Goal: Use online tool/utility: Utilize a website feature to perform a specific function

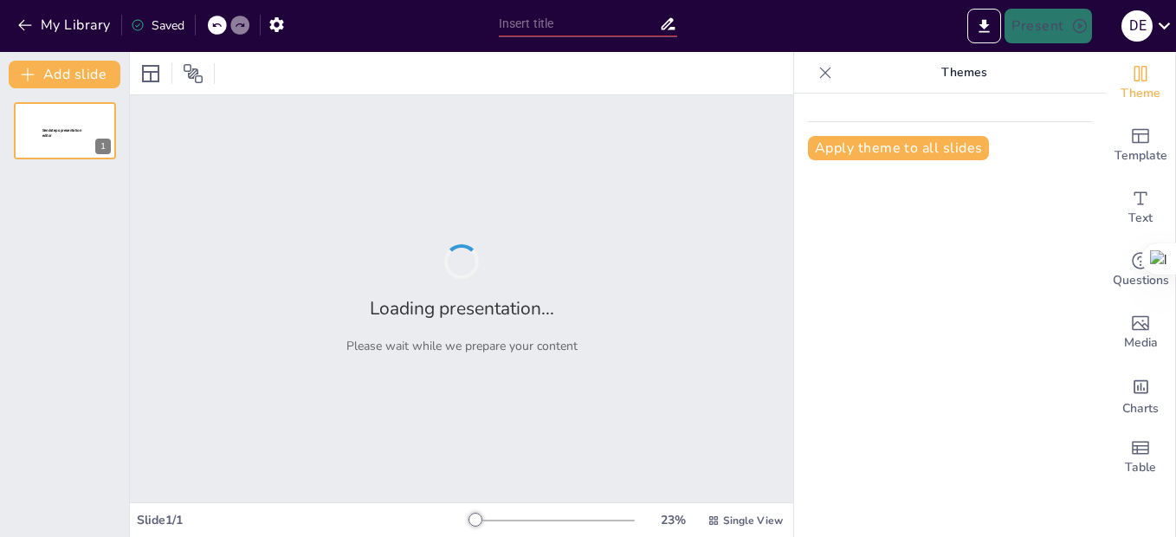
type input "Imported CHUKWUOBASI FAVOUR ADAEZE _Project _ Proposal Presentation _FACULTY DE…"
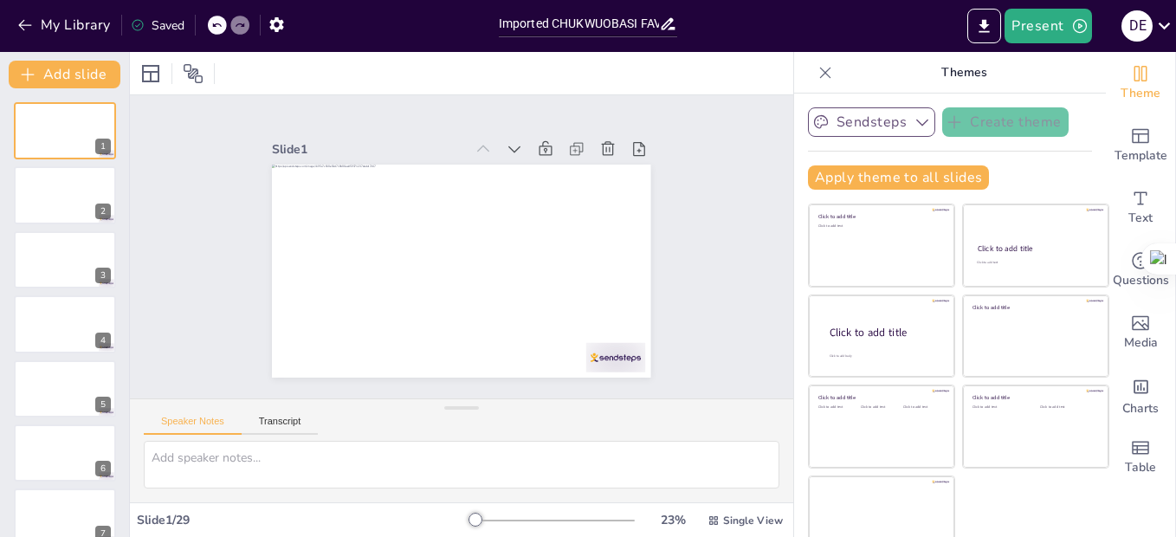
click at [859, 126] on button "Sendsteps" at bounding box center [871, 121] width 127 height 29
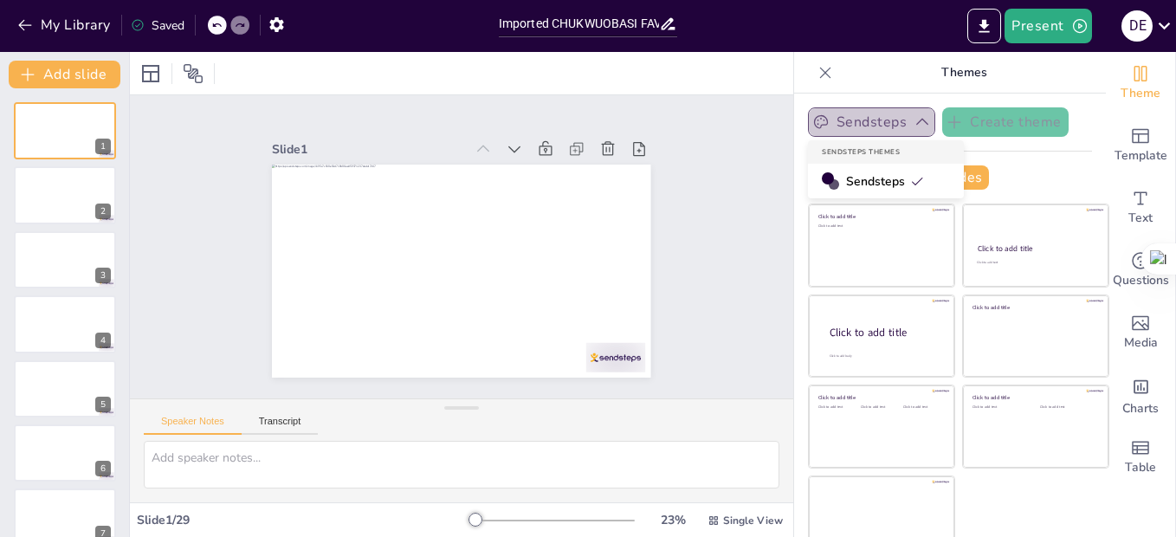
click at [859, 126] on button "Sendsteps" at bounding box center [871, 121] width 127 height 29
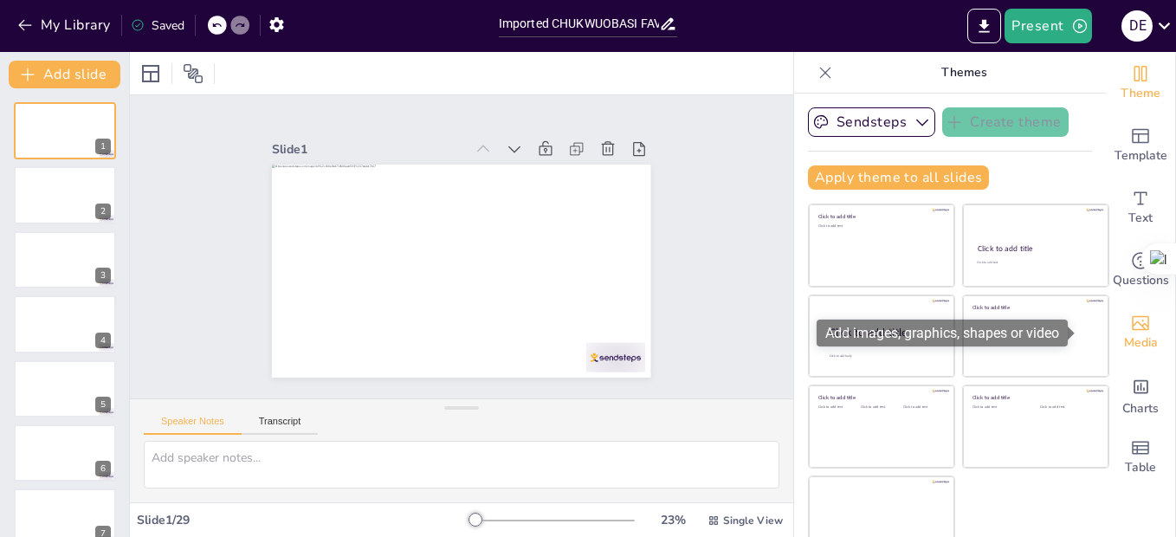
click at [1124, 333] on span "Media" at bounding box center [1141, 342] width 34 height 19
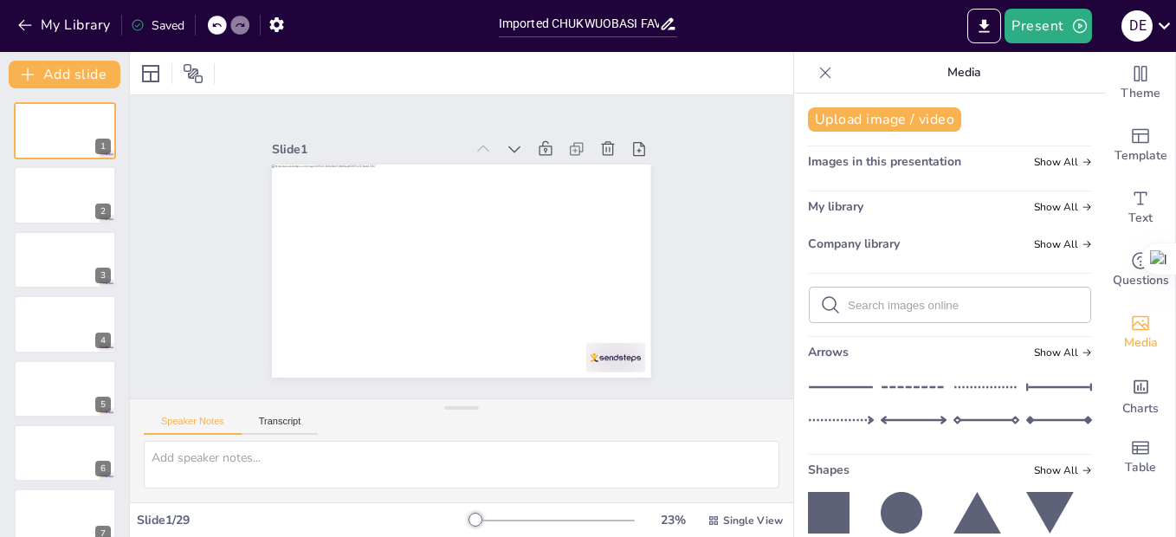
click at [817, 70] on icon at bounding box center [825, 72] width 17 height 17
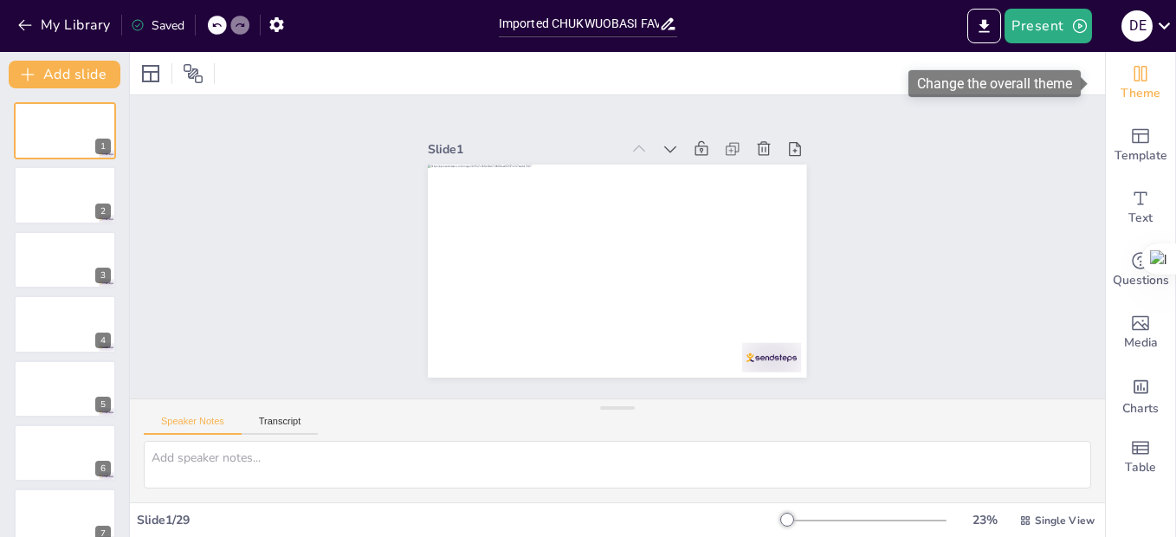
click at [1136, 85] on span "Theme" at bounding box center [1141, 93] width 40 height 19
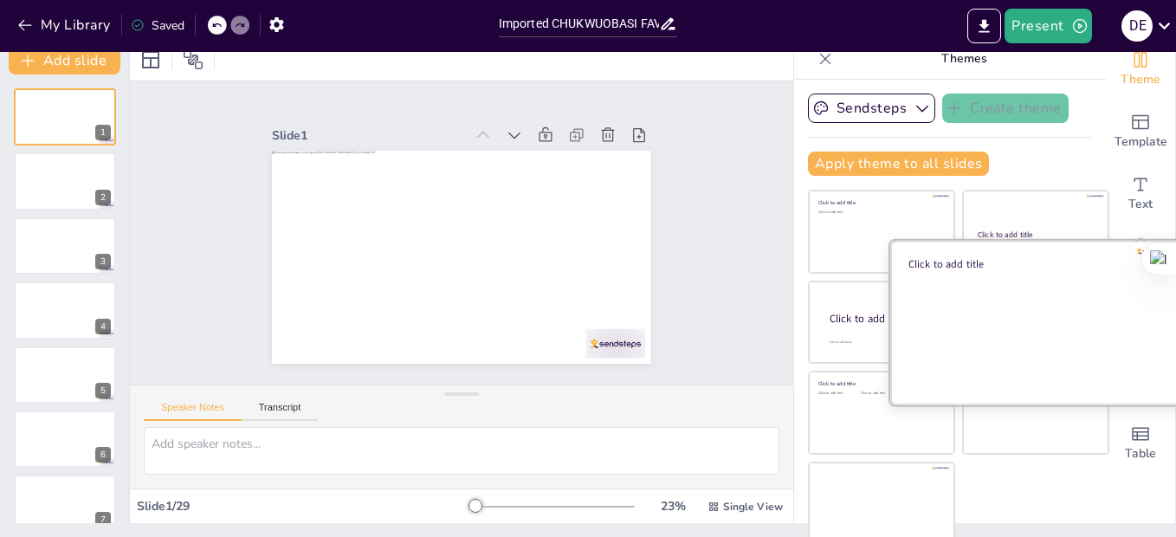
scroll to position [22, 0]
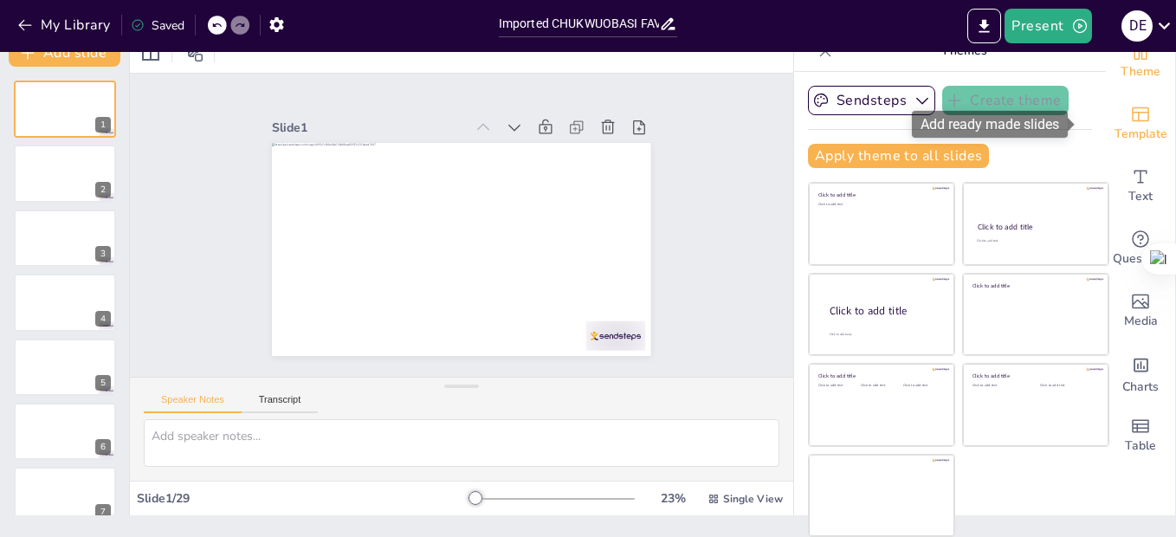
click at [1134, 125] on span "Template" at bounding box center [1140, 134] width 53 height 19
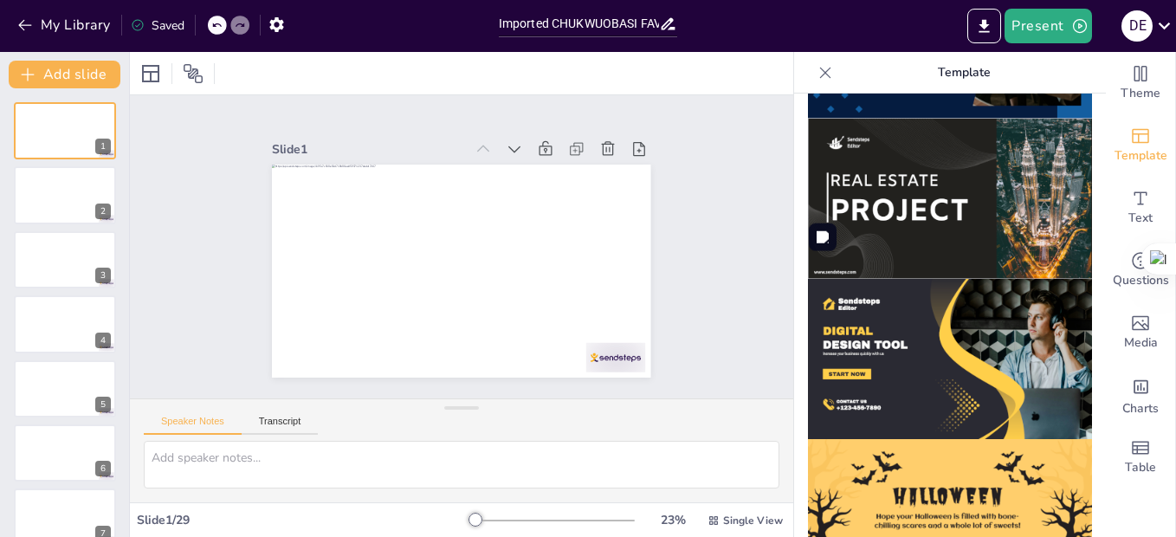
scroll to position [1605, 0]
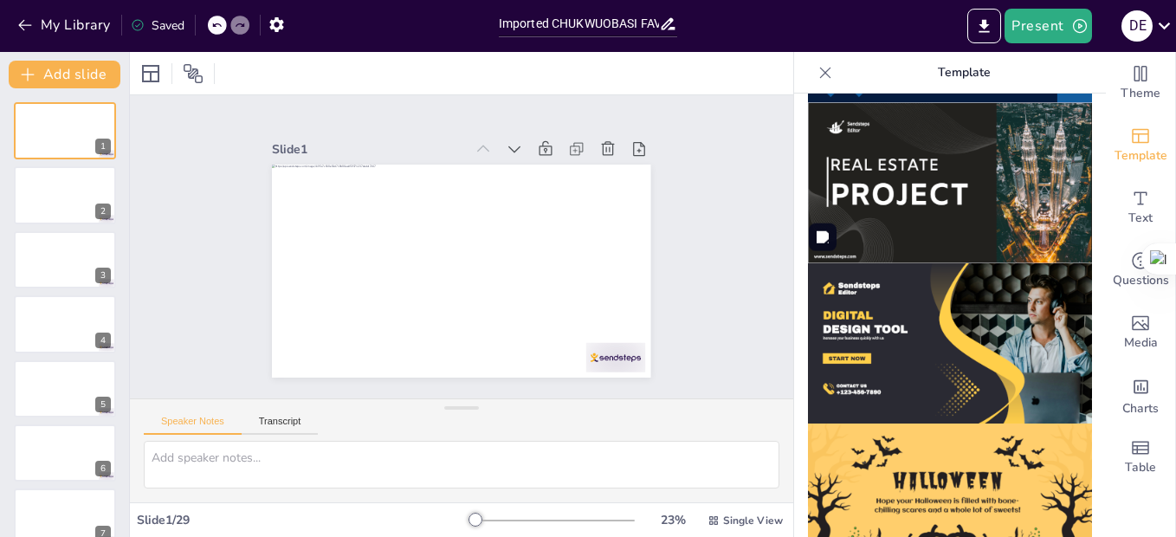
click at [989, 306] on img at bounding box center [950, 343] width 284 height 160
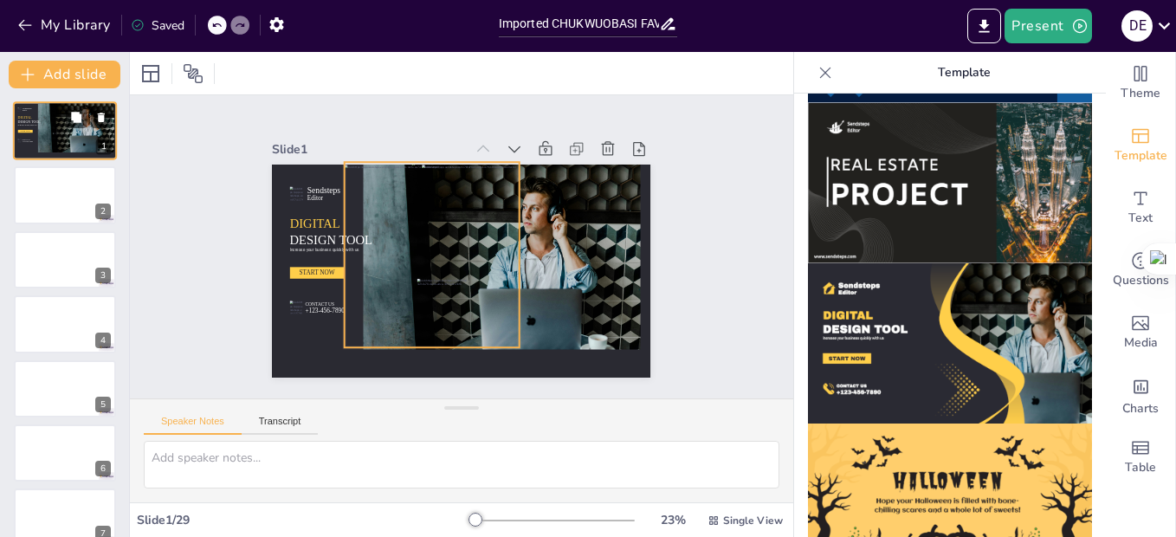
click at [75, 132] on div at bounding box center [67, 126] width 27 height 50
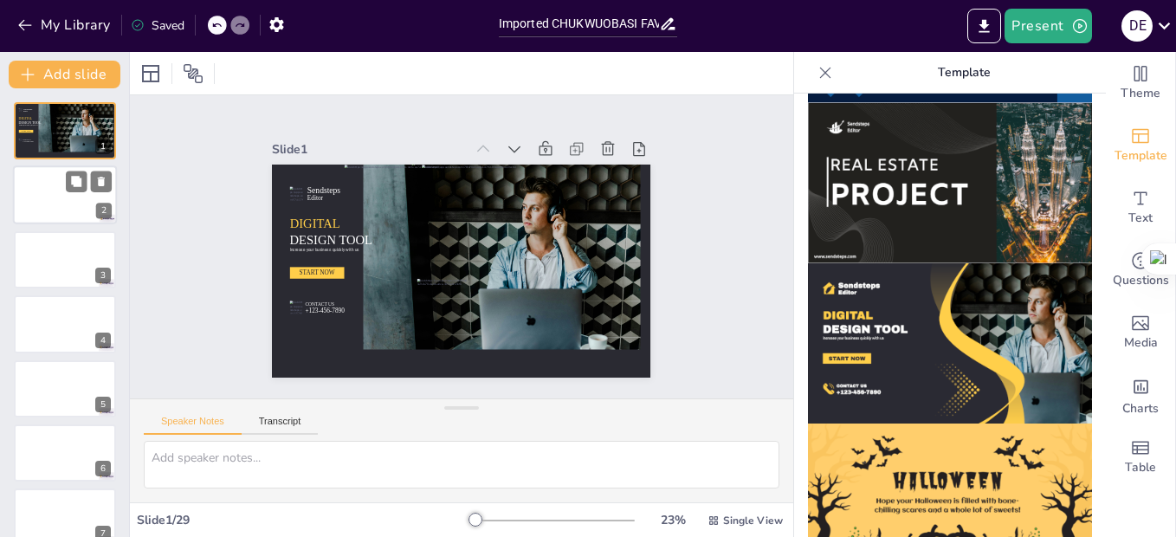
click at [85, 202] on div at bounding box center [65, 195] width 104 height 59
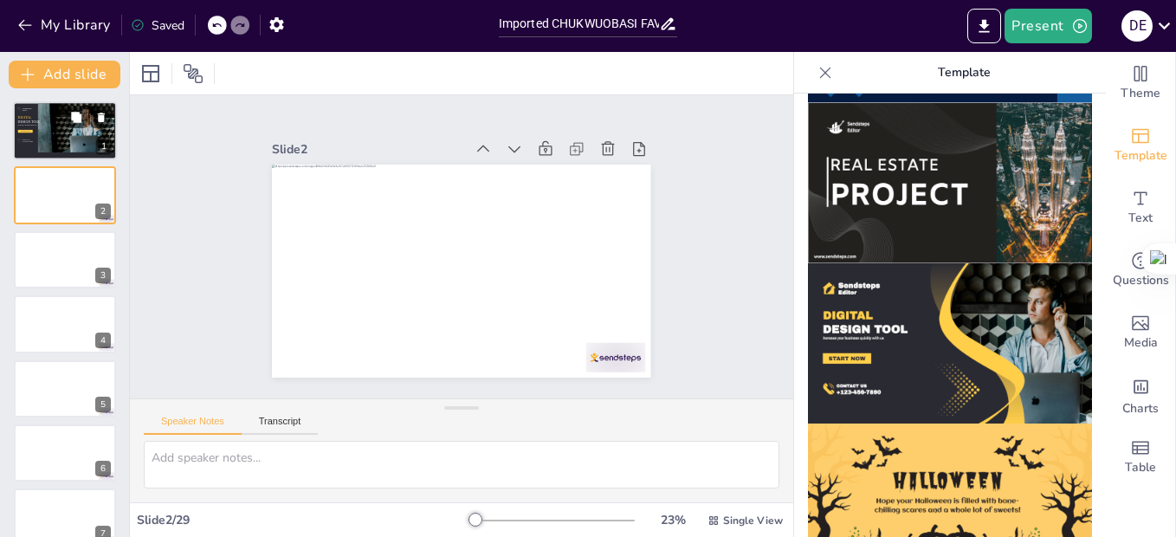
click at [74, 144] on div at bounding box center [67, 126] width 27 height 50
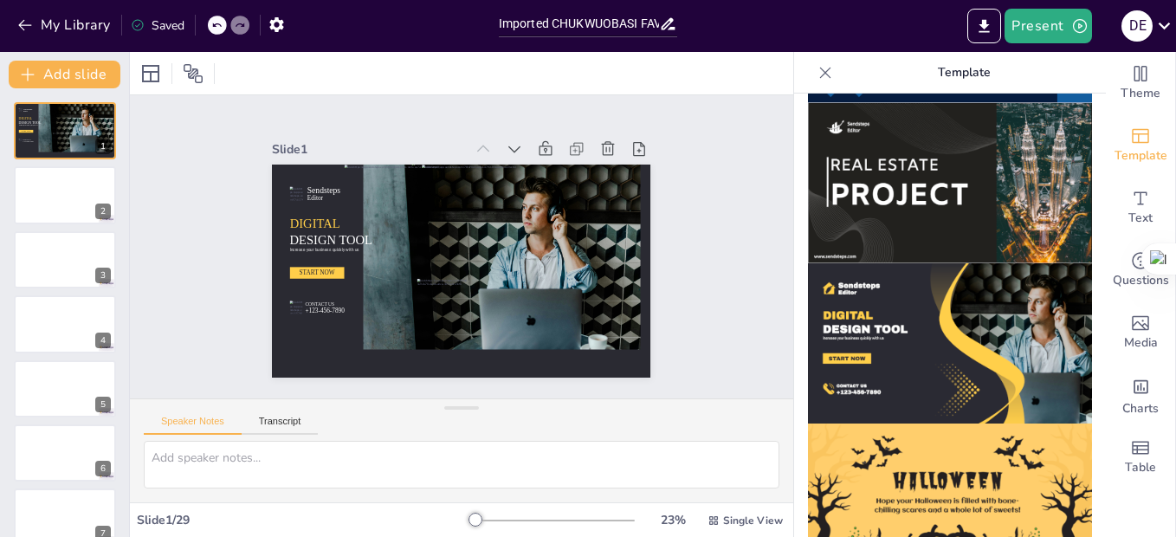
click at [210, 29] on div at bounding box center [217, 25] width 19 height 19
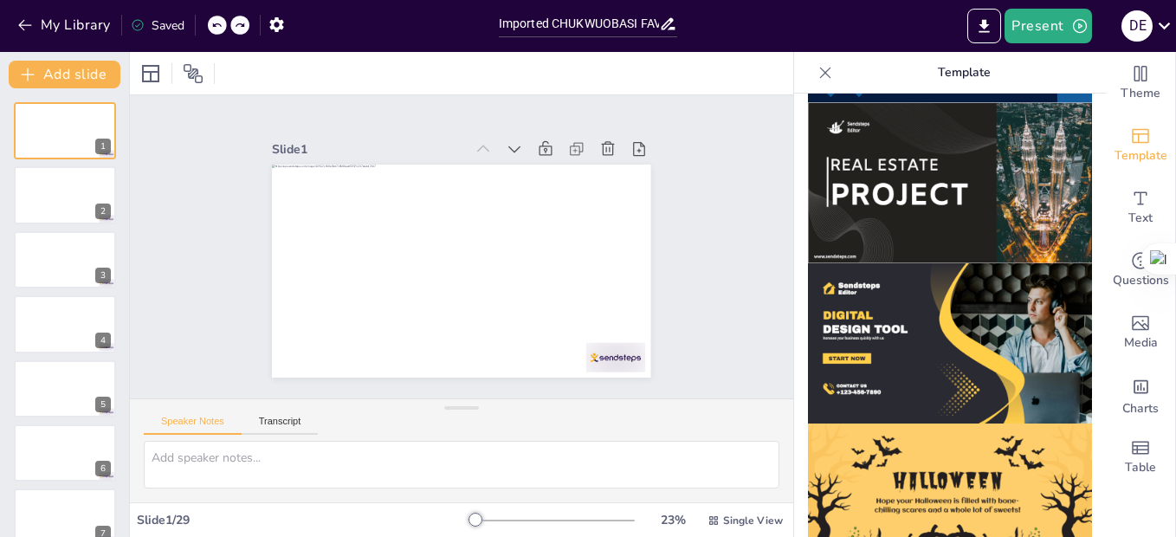
click at [208, 31] on div "My Library Saved" at bounding box center [146, 24] width 293 height 31
click at [222, 30] on icon at bounding box center [216, 25] width 10 height 10
click at [38, 200] on div at bounding box center [65, 195] width 104 height 59
click at [53, 139] on div at bounding box center [65, 130] width 104 height 59
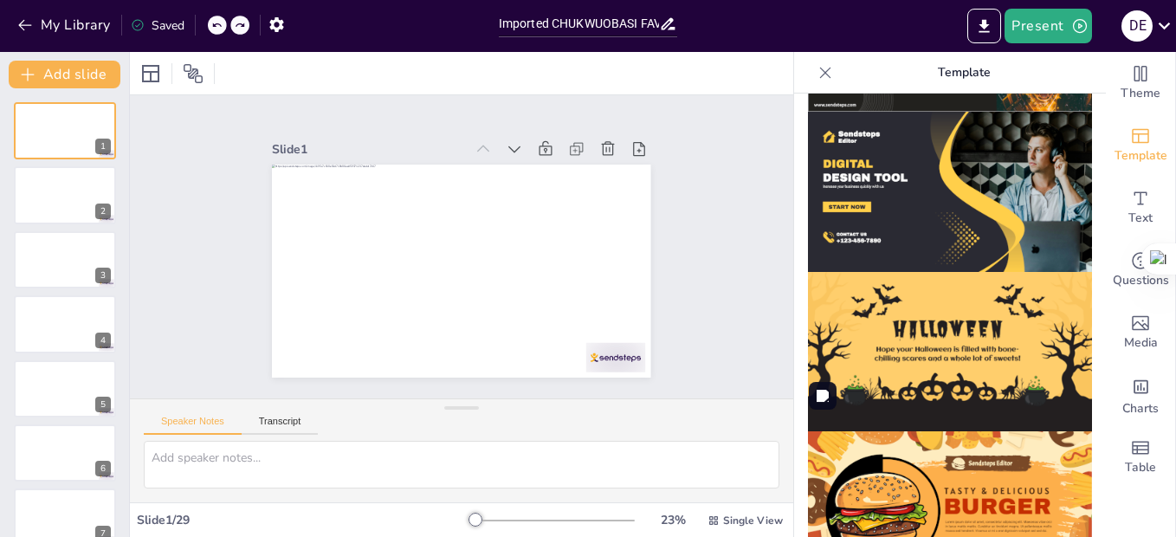
scroll to position [1410, 0]
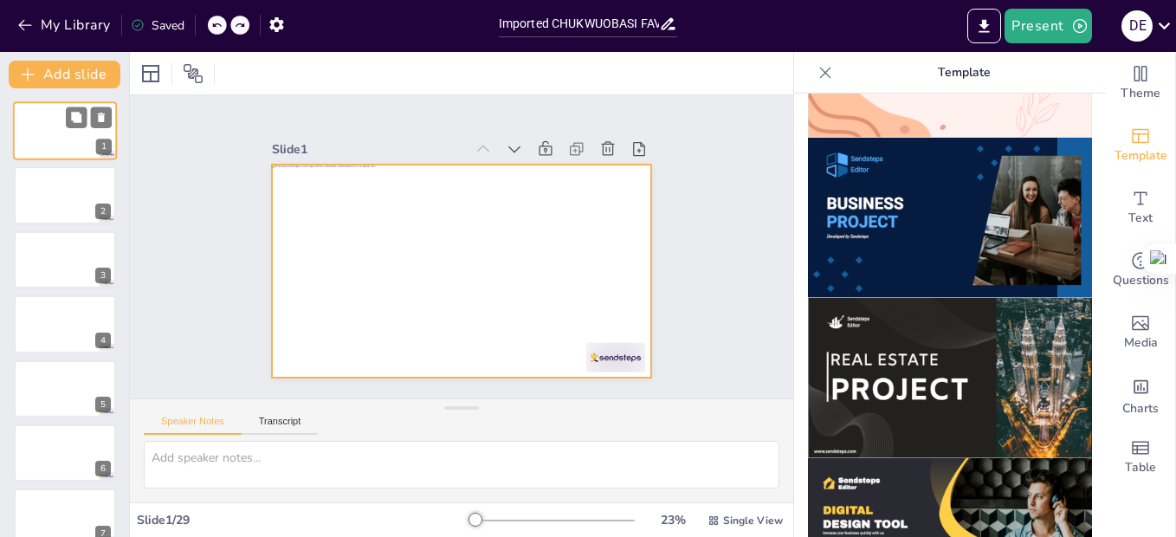
drag, startPoint x: 52, startPoint y: 135, endPoint x: 35, endPoint y: 132, distance: 17.7
click at [35, 132] on div at bounding box center [65, 130] width 104 height 59
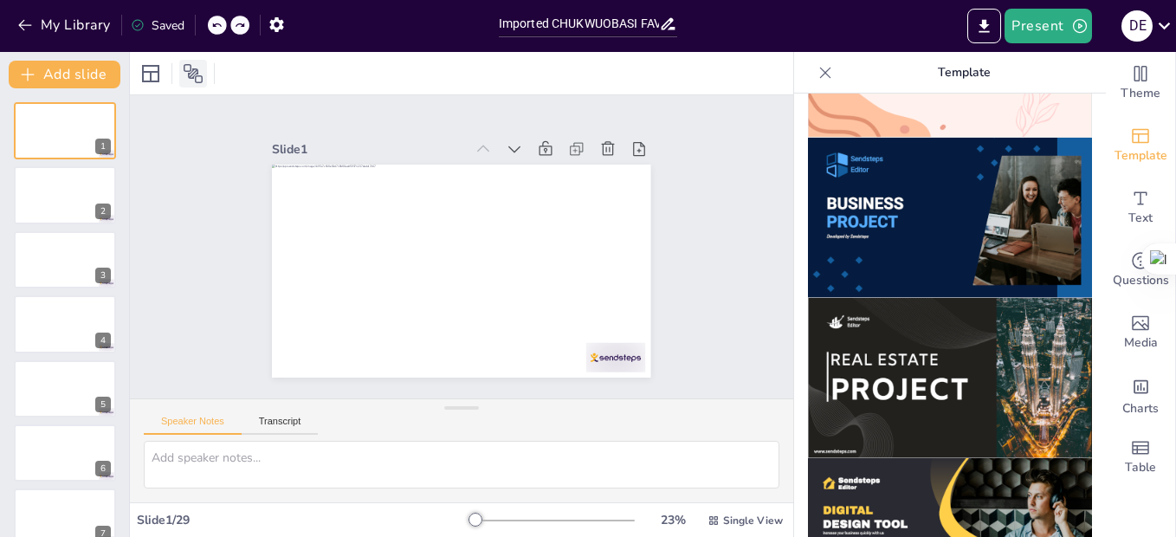
click at [193, 75] on icon at bounding box center [193, 73] width 21 height 21
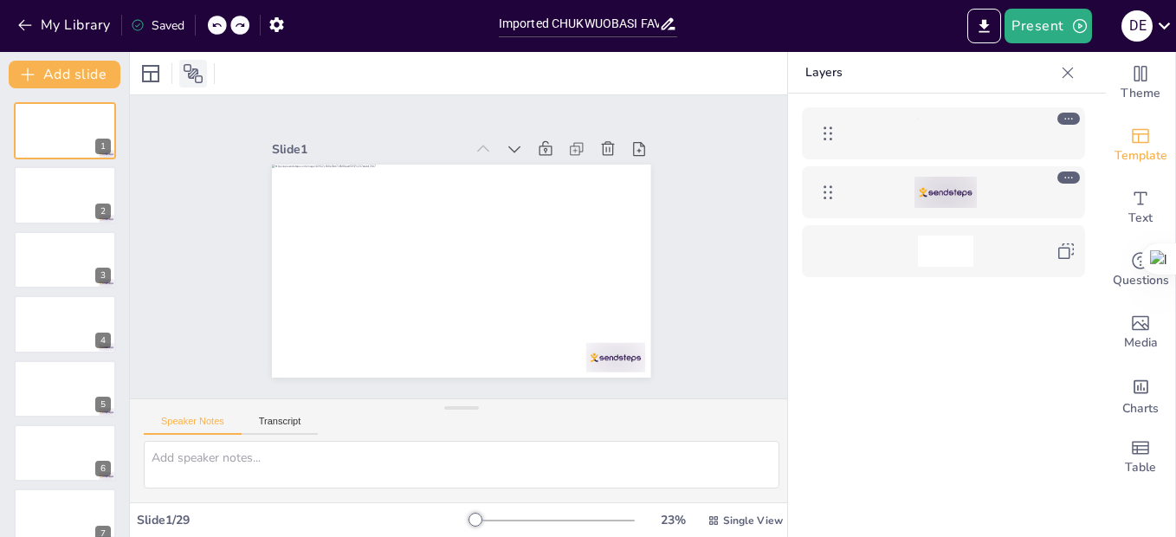
click at [193, 75] on icon at bounding box center [193, 73] width 21 height 21
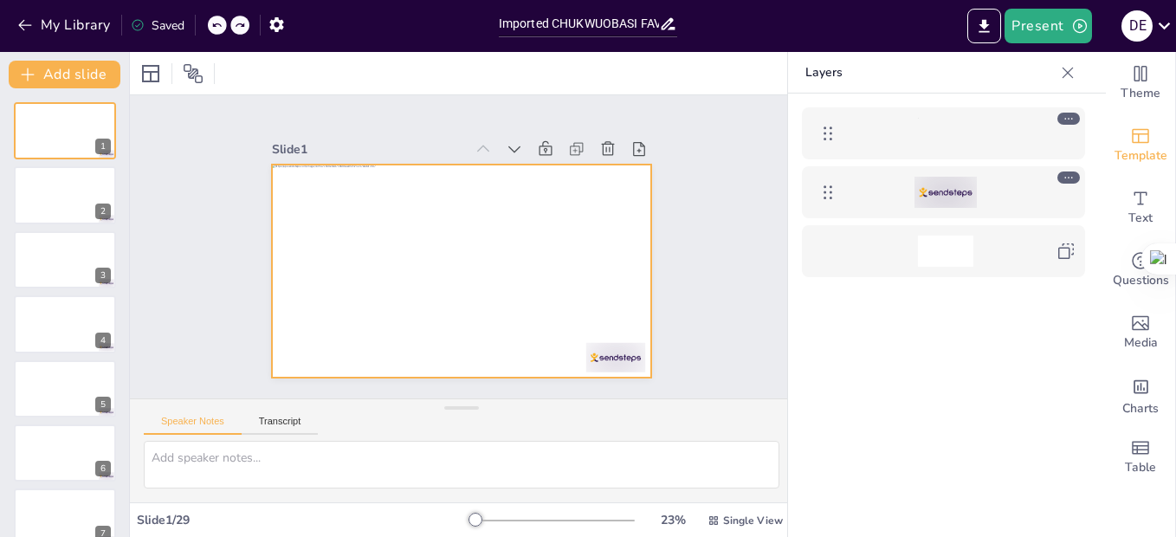
click at [559, 247] on div at bounding box center [461, 271] width 378 height 213
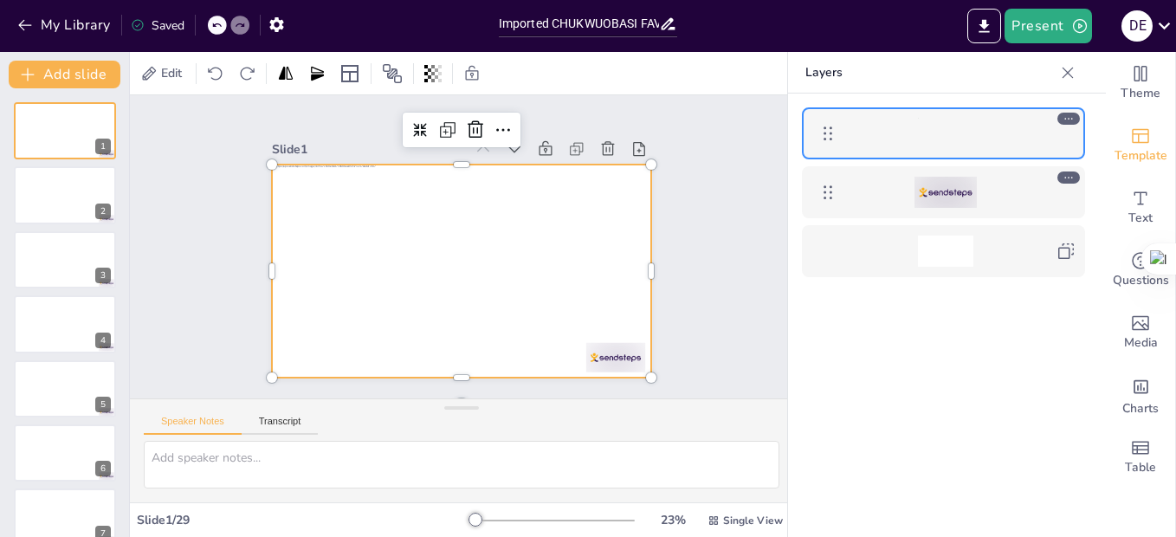
click at [1063, 120] on icon at bounding box center [1069, 119] width 12 height 12
click at [1070, 121] on icon at bounding box center [1069, 119] width 12 height 12
click at [830, 132] on icon at bounding box center [827, 133] width 21 height 21
click at [1067, 120] on icon at bounding box center [1069, 119] width 12 height 12
click at [1064, 174] on icon at bounding box center [1069, 177] width 12 height 12
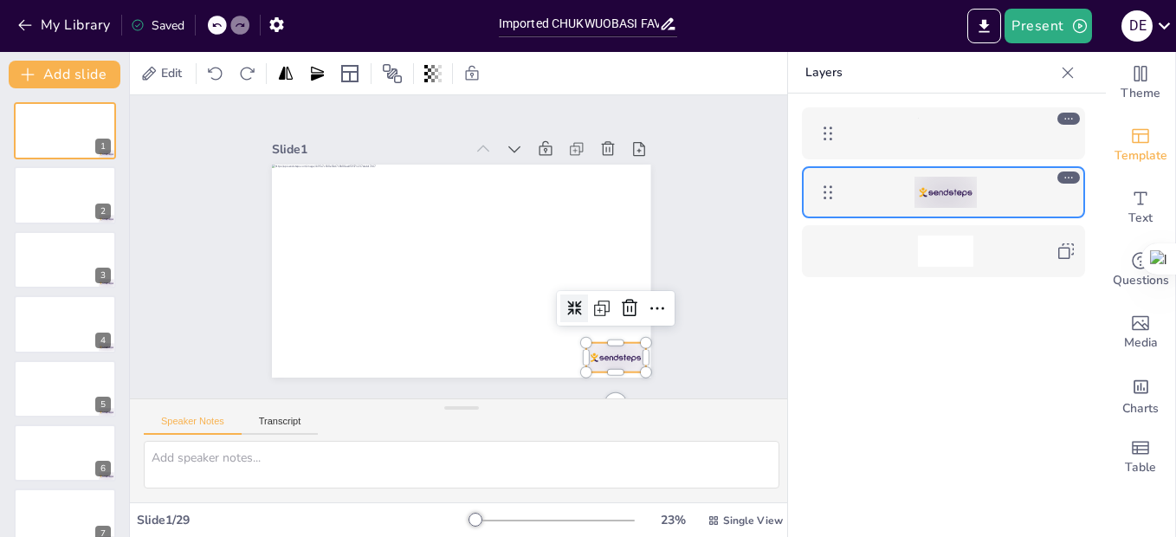
click at [1031, 136] on div at bounding box center [945, 133] width 200 height 31
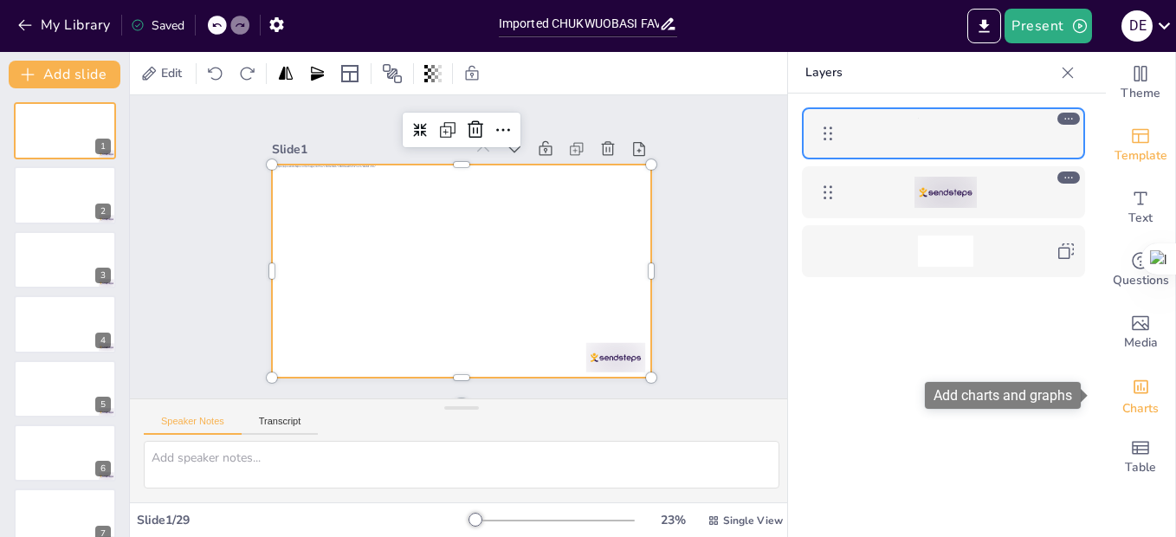
click at [1133, 397] on div "Add charts and graphs" at bounding box center [1141, 385] width 18 height 28
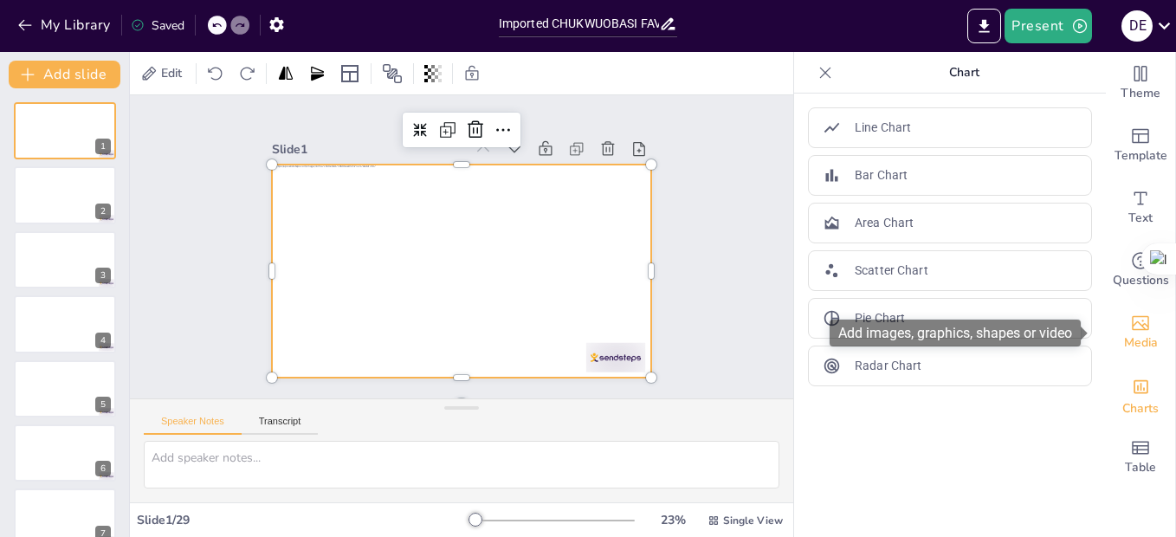
click at [1134, 326] on icon "Add images, graphics, shapes or video" at bounding box center [1140, 323] width 21 height 21
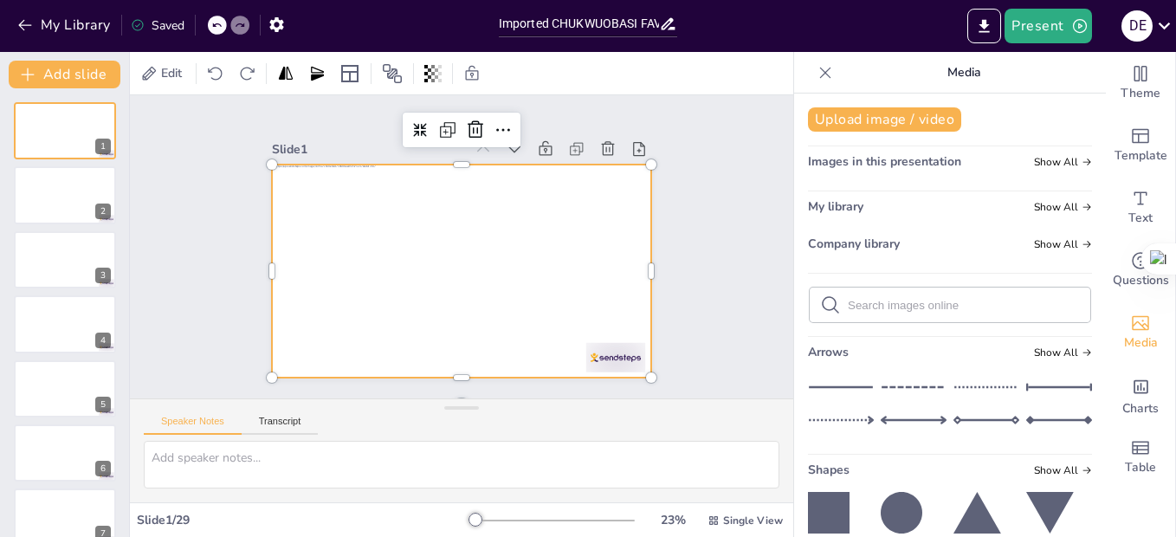
click at [846, 210] on span "My library" at bounding box center [835, 206] width 55 height 16
click at [1053, 211] on span "Show All" at bounding box center [1063, 207] width 58 height 12
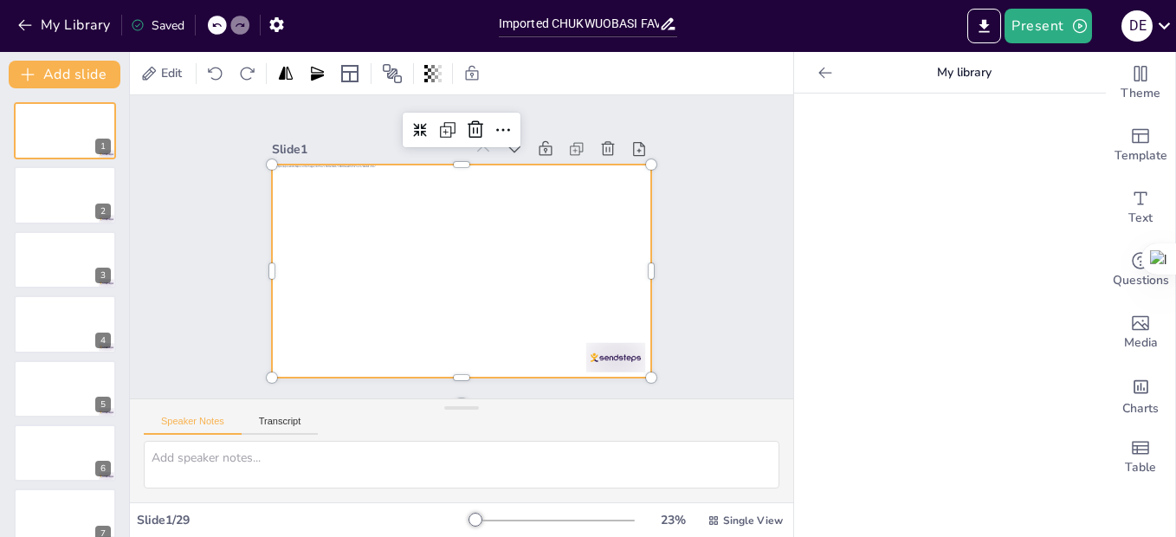
click at [798, 61] on div "My library" at bounding box center [950, 73] width 312 height 42
click at [817, 76] on icon at bounding box center [825, 72] width 17 height 17
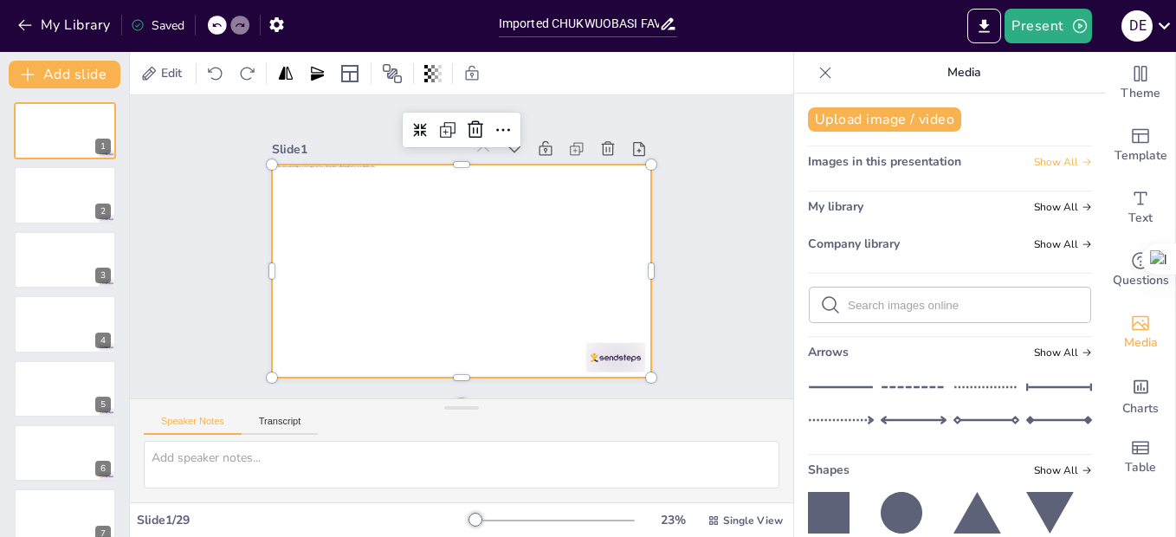
click at [1082, 164] on icon at bounding box center [1087, 162] width 10 height 10
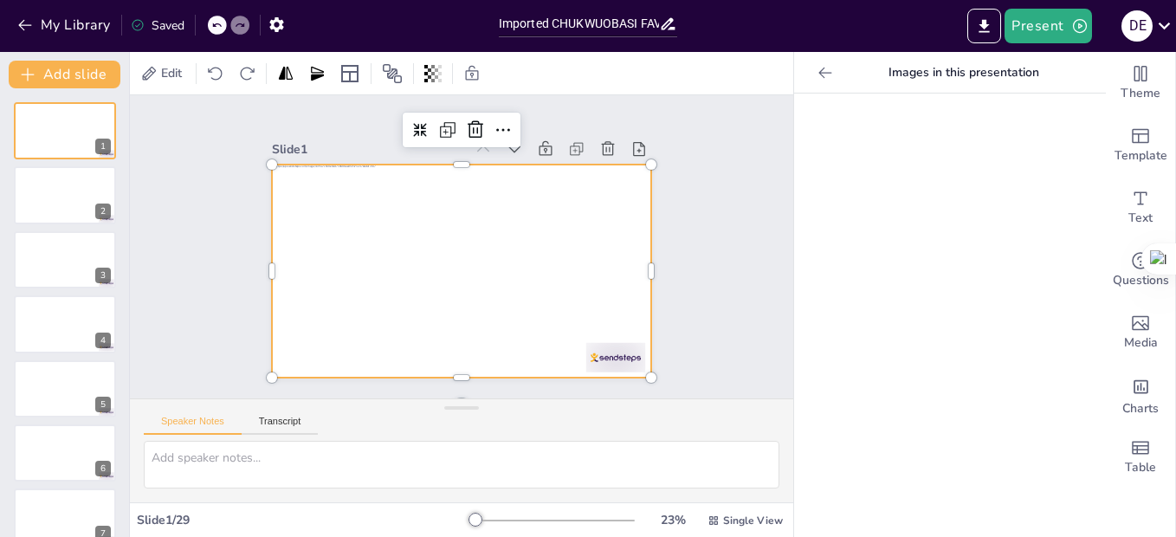
click at [946, 275] on div at bounding box center [950, 315] width 312 height 443
drag, startPoint x: 863, startPoint y: 271, endPoint x: 862, endPoint y: 288, distance: 17.3
click at [863, 277] on div at bounding box center [950, 315] width 312 height 443
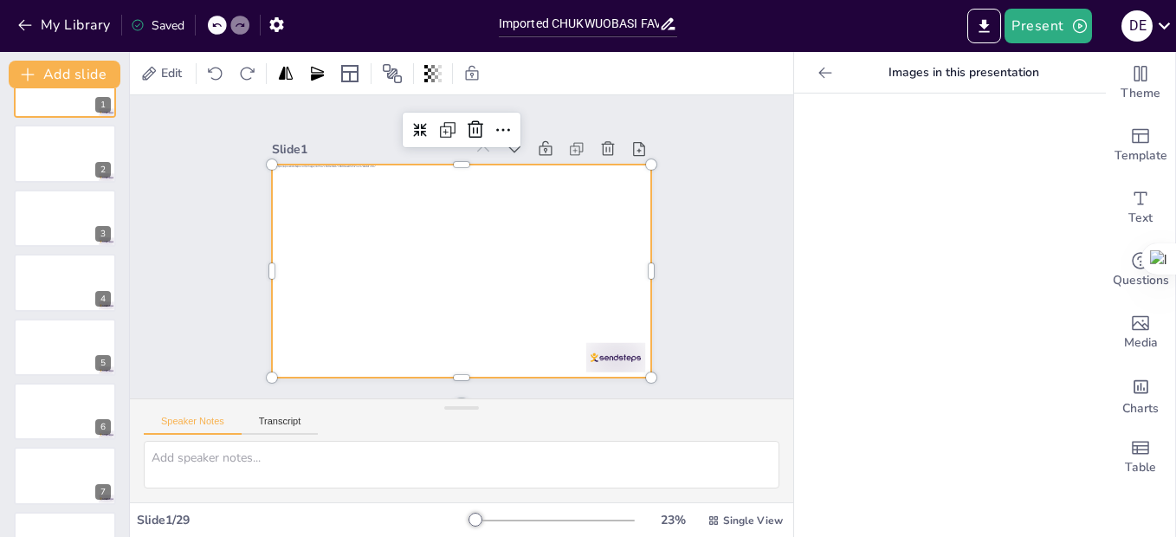
scroll to position [0, 0]
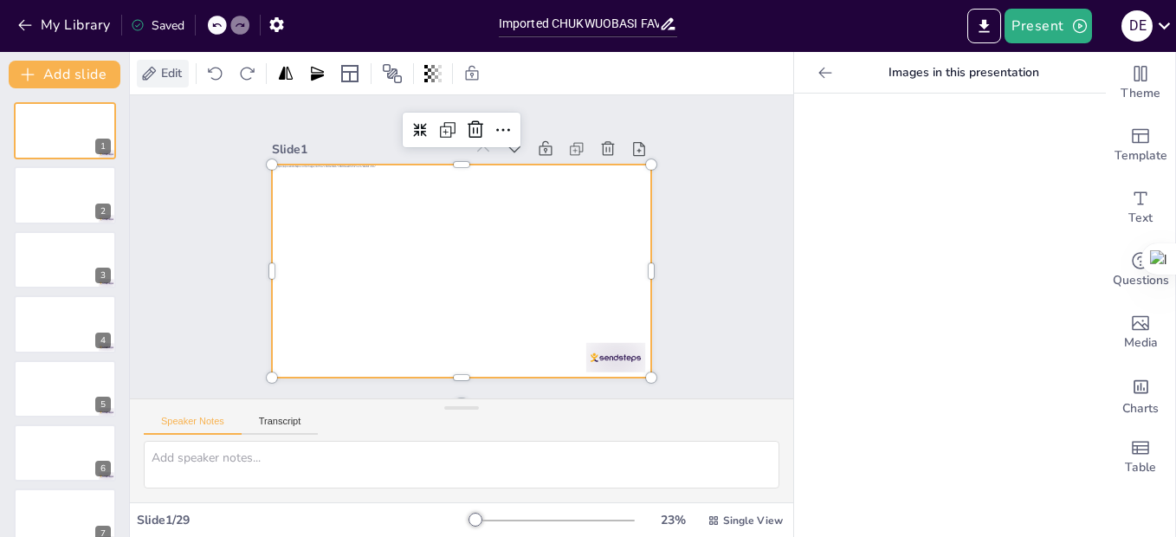
click at [152, 69] on icon at bounding box center [148, 73] width 17 height 17
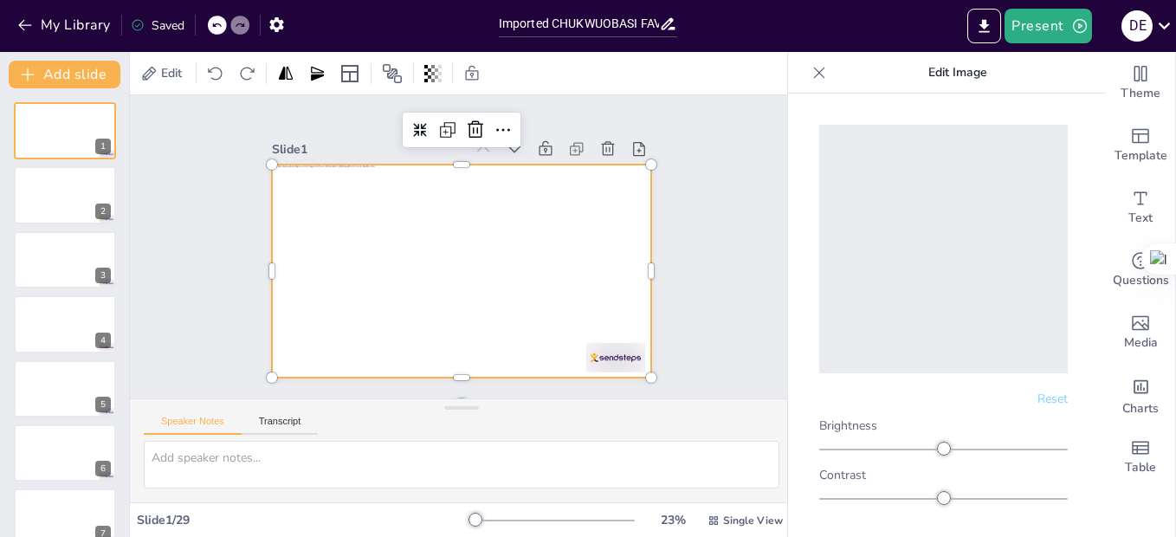
click at [907, 443] on div at bounding box center [943, 450] width 249 height 14
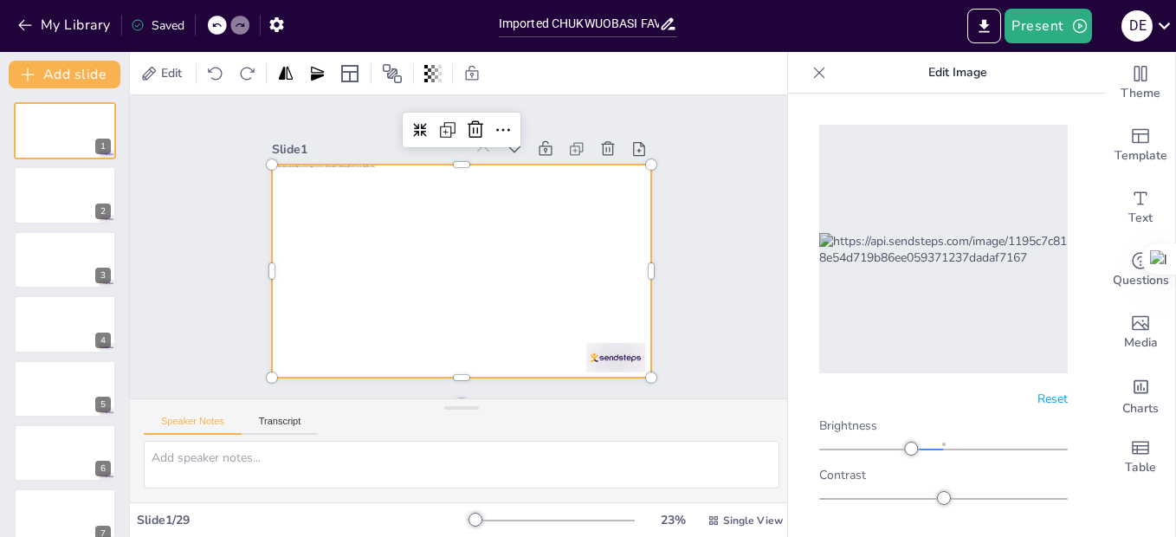
click at [908, 442] on div at bounding box center [911, 449] width 14 height 14
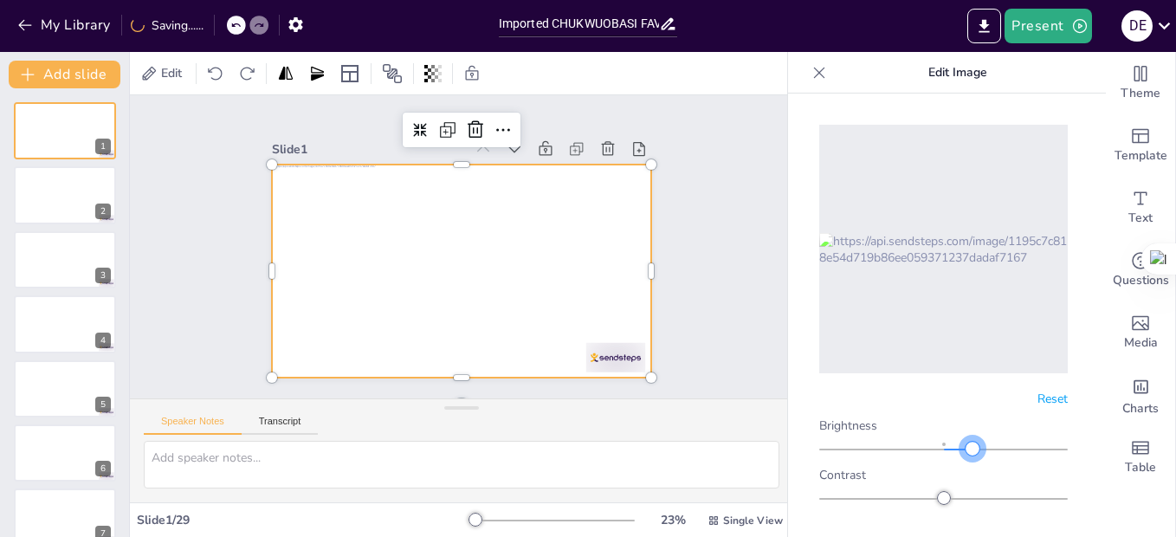
click at [963, 443] on div at bounding box center [943, 450] width 249 height 14
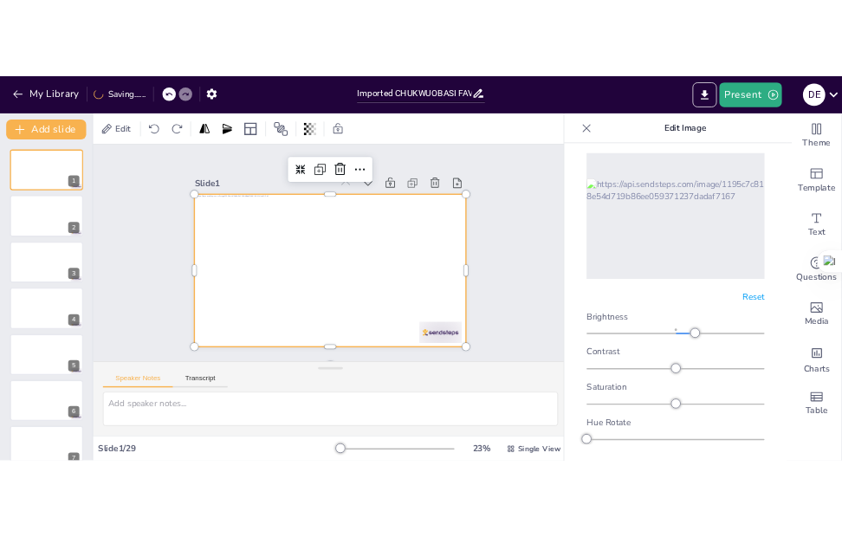
scroll to position [176, 0]
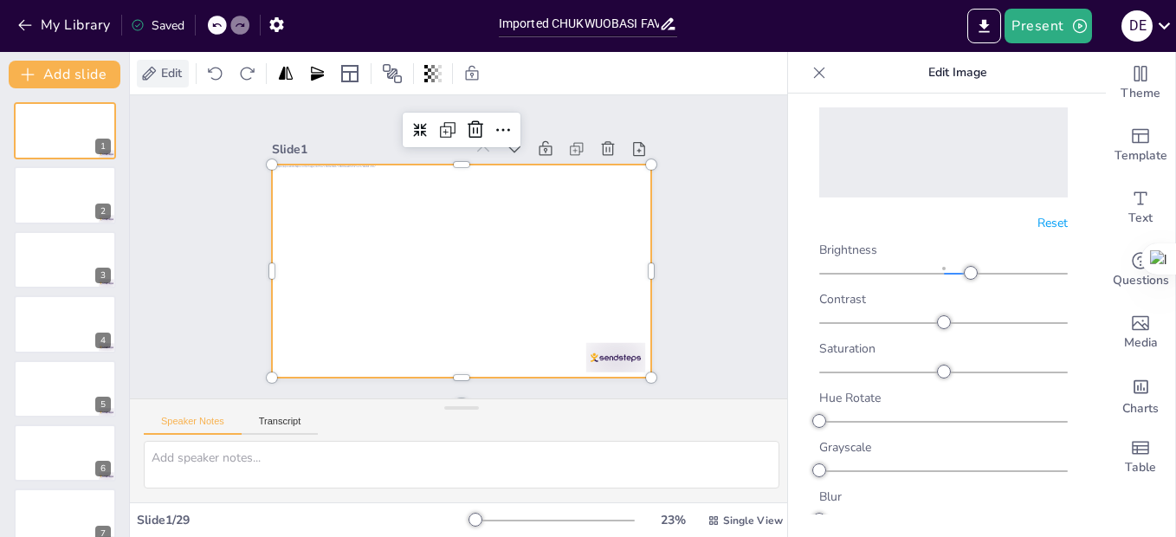
click at [177, 74] on span "Edit" at bounding box center [172, 73] width 28 height 16
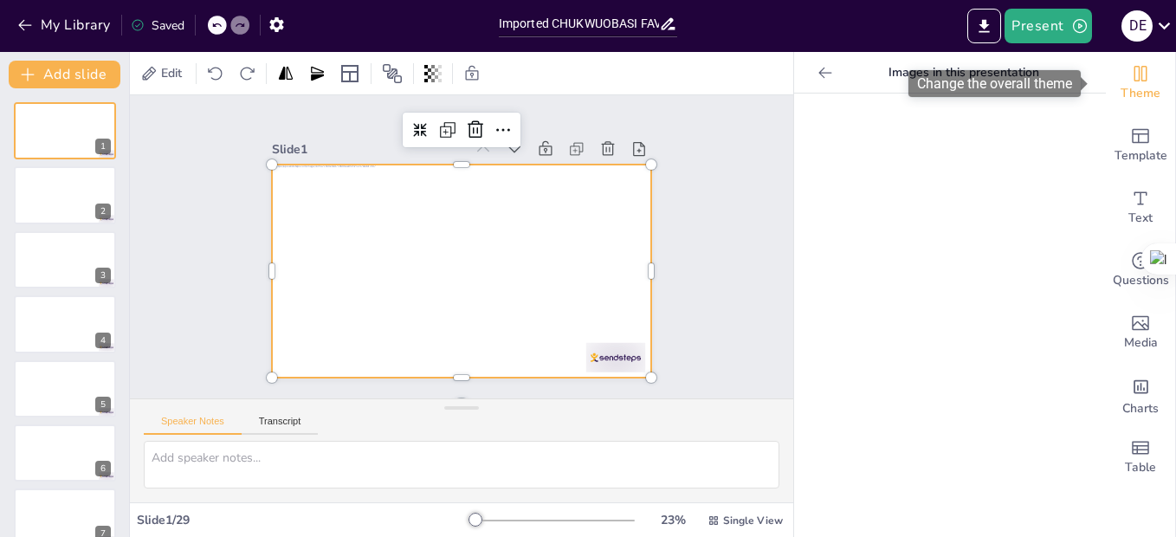
click at [1121, 87] on span "Theme" at bounding box center [1141, 93] width 40 height 19
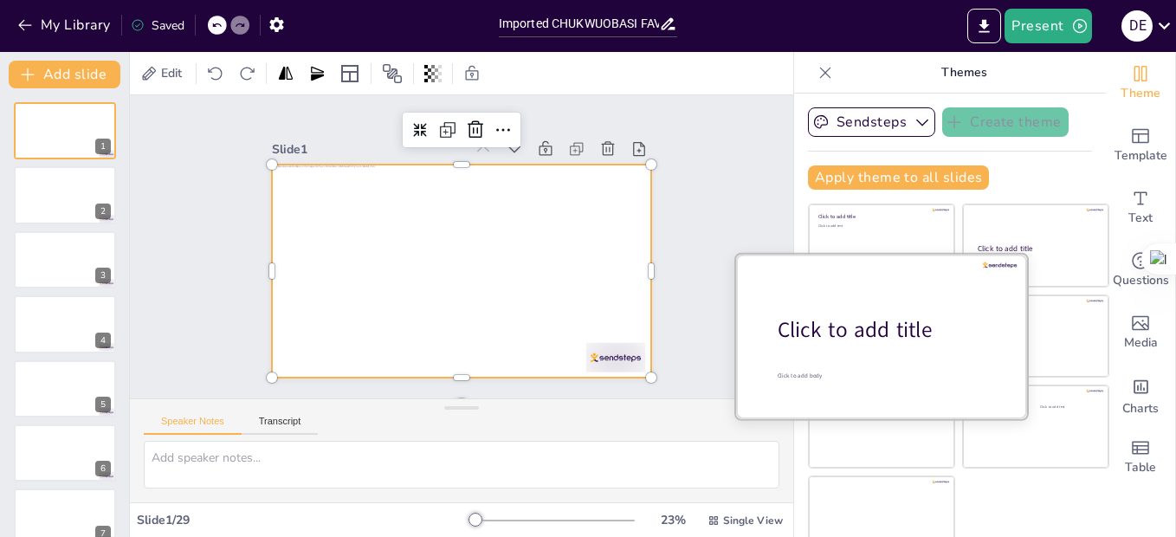
click at [875, 348] on div at bounding box center [881, 336] width 291 height 164
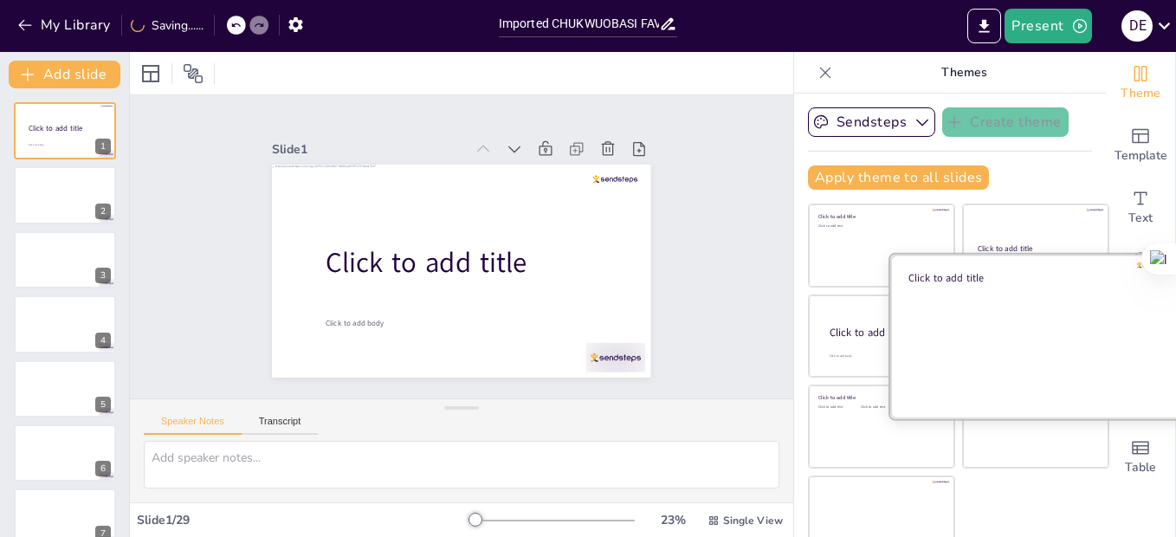
click at [1018, 321] on div at bounding box center [1035, 336] width 291 height 164
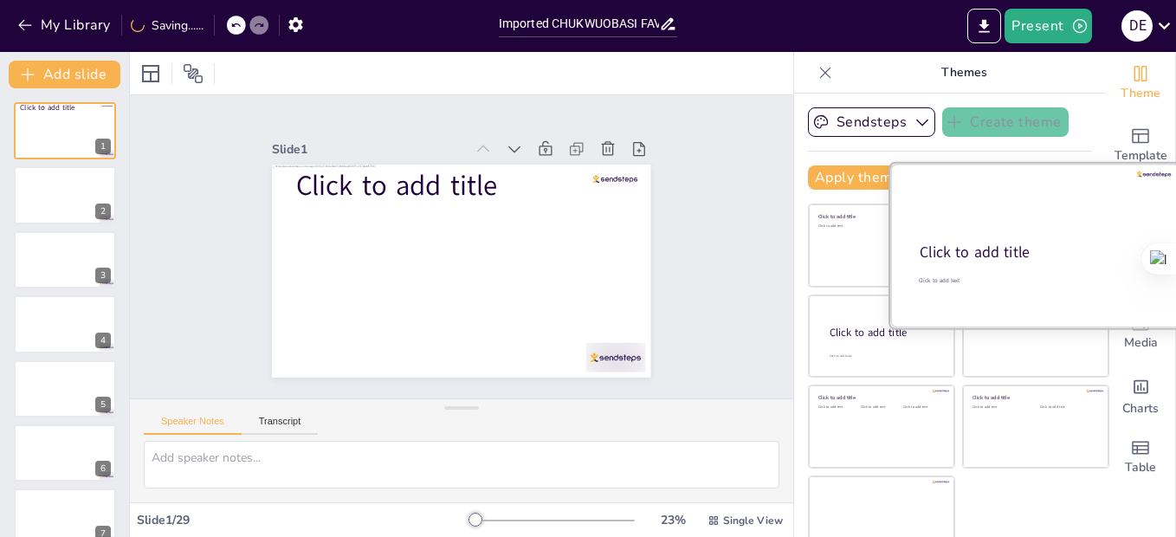
click at [983, 231] on div at bounding box center [1035, 246] width 291 height 164
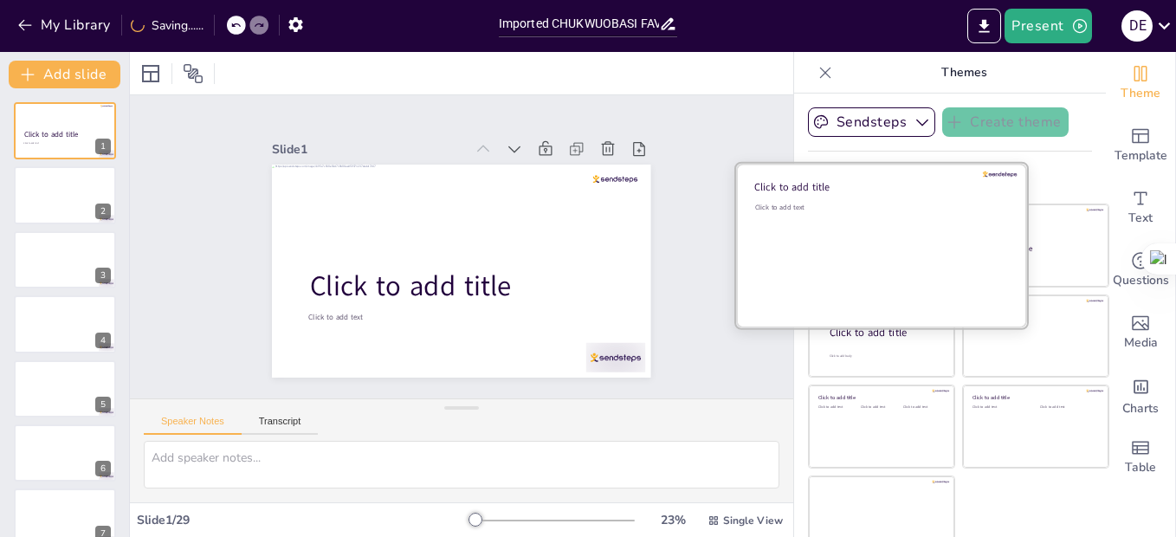
click at [811, 241] on div "Click to add text" at bounding box center [879, 256] width 248 height 107
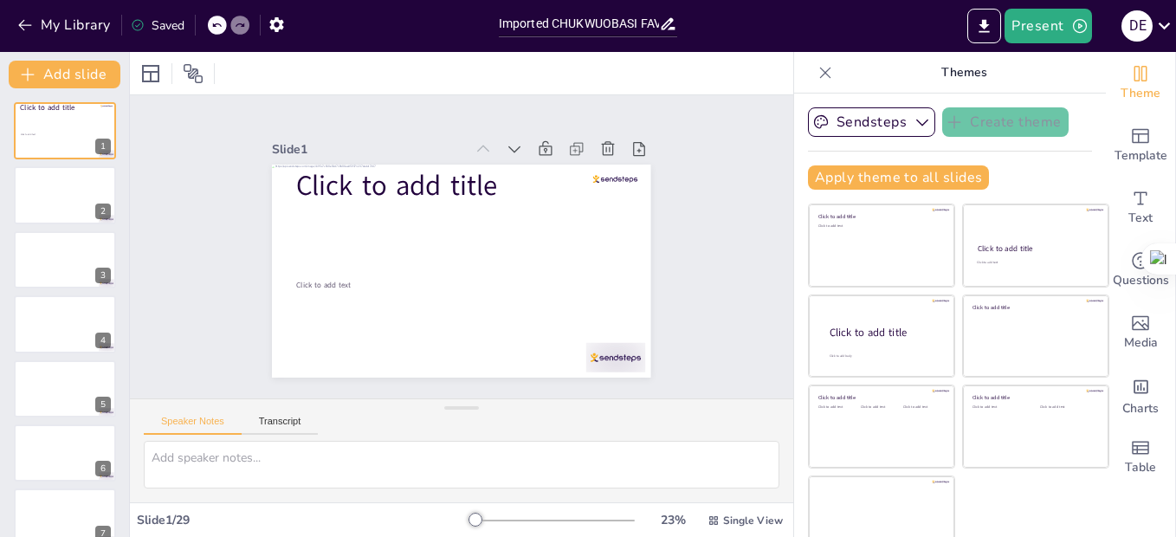
click at [214, 29] on icon at bounding box center [216, 25] width 10 height 10
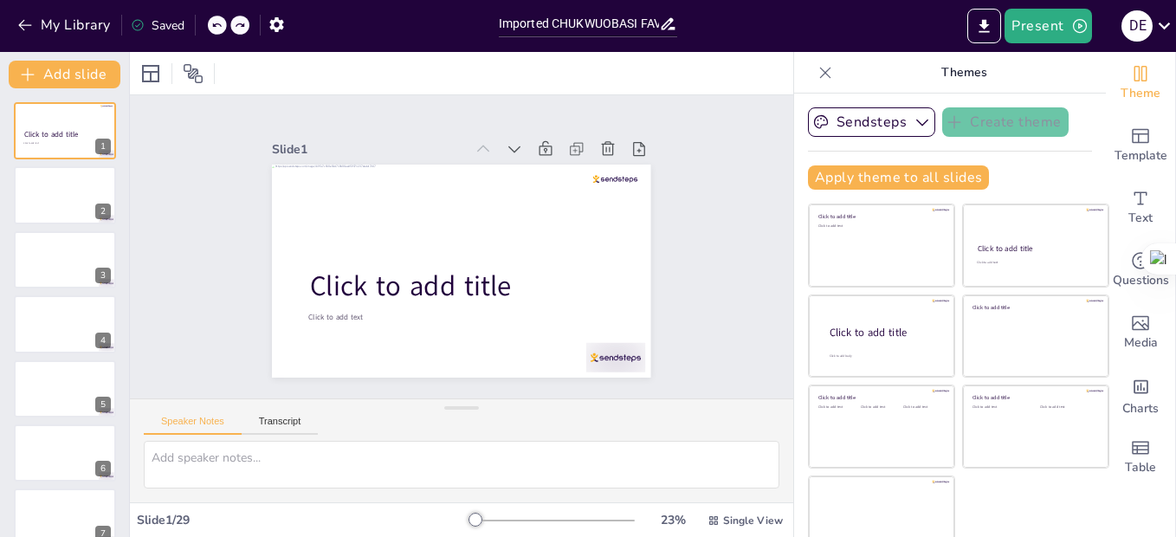
click at [214, 29] on icon at bounding box center [216, 25] width 10 height 10
click at [214, 29] on div "My Library Saved" at bounding box center [146, 24] width 293 height 31
click at [214, 29] on div "My Library Saving......" at bounding box center [156, 24] width 312 height 31
click at [232, 27] on div at bounding box center [239, 25] width 19 height 19
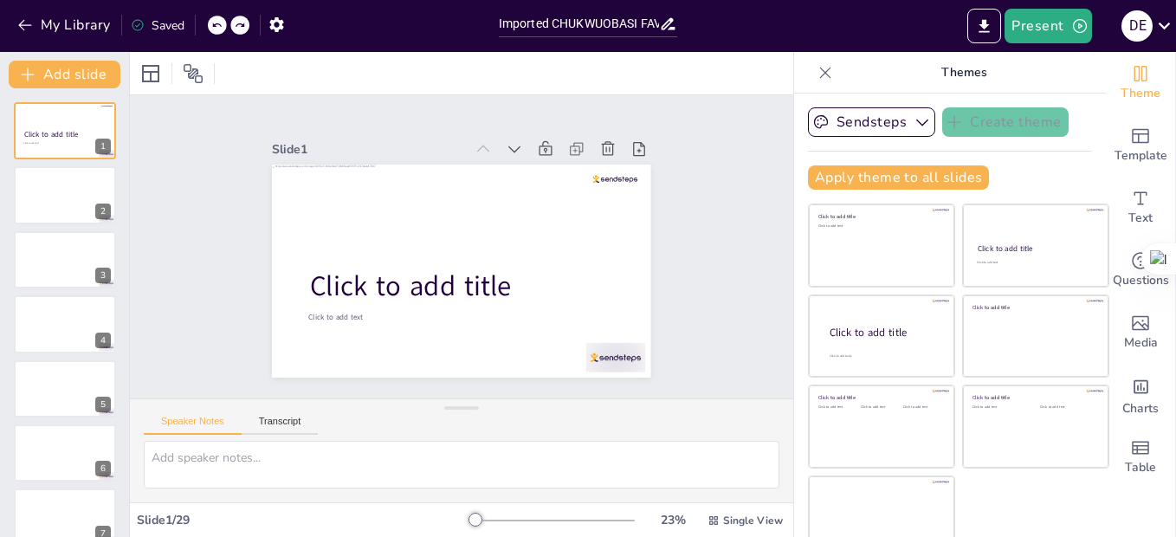
click at [218, 19] on div at bounding box center [217, 25] width 19 height 19
click at [218, 27] on icon at bounding box center [216, 25] width 10 height 10
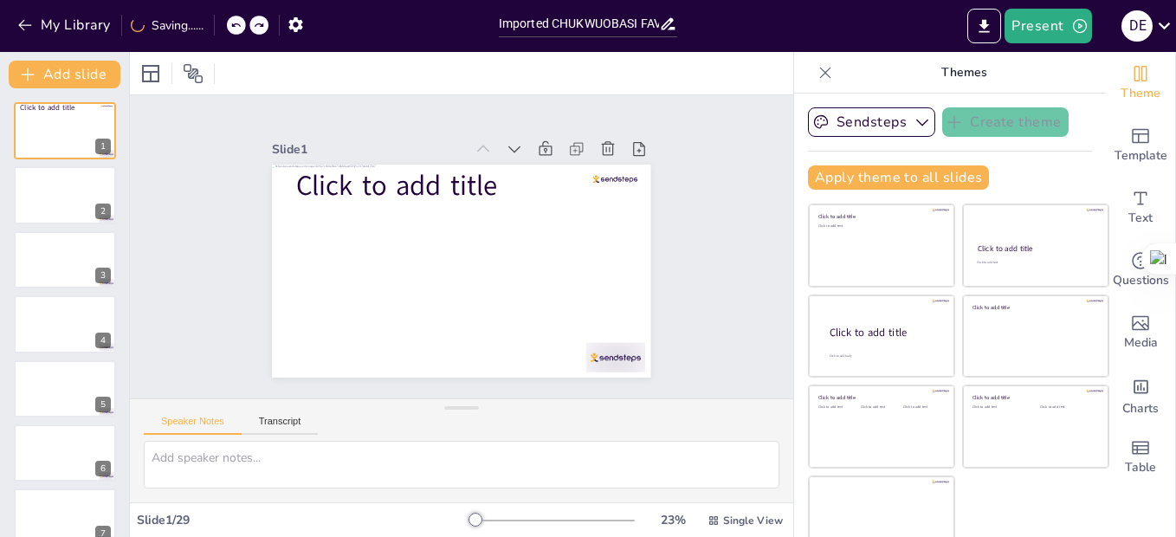
click at [236, 24] on icon at bounding box center [235, 25] width 9 height 4
click at [217, 29] on icon at bounding box center [216, 25] width 10 height 10
click at [216, 29] on icon at bounding box center [216, 25] width 10 height 10
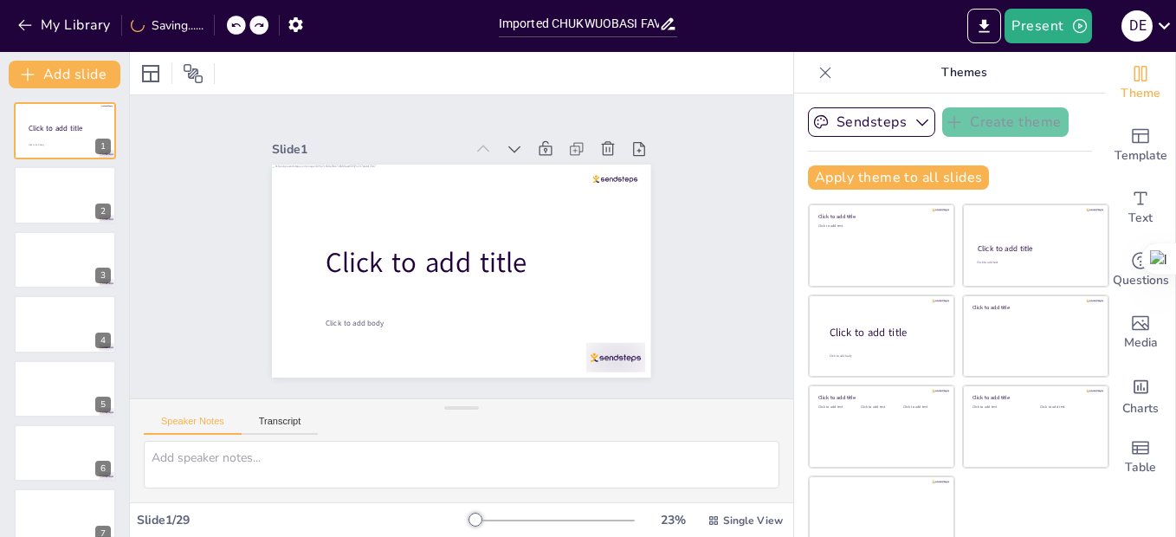
click at [233, 26] on icon at bounding box center [235, 25] width 10 height 10
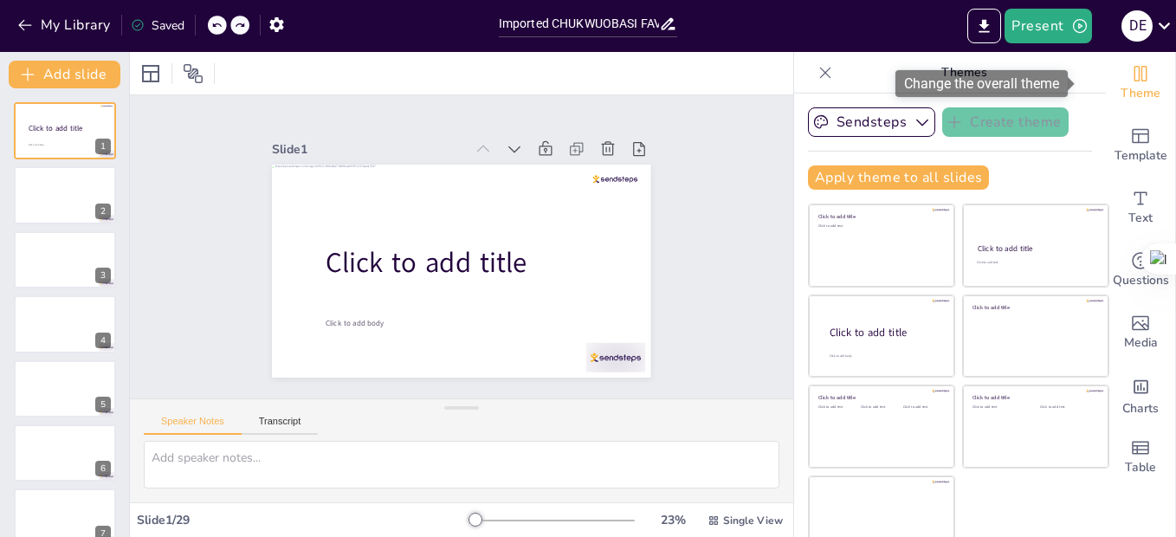
click at [1121, 96] on span "Theme" at bounding box center [1141, 93] width 40 height 19
click at [820, 75] on icon at bounding box center [825, 72] width 11 height 11
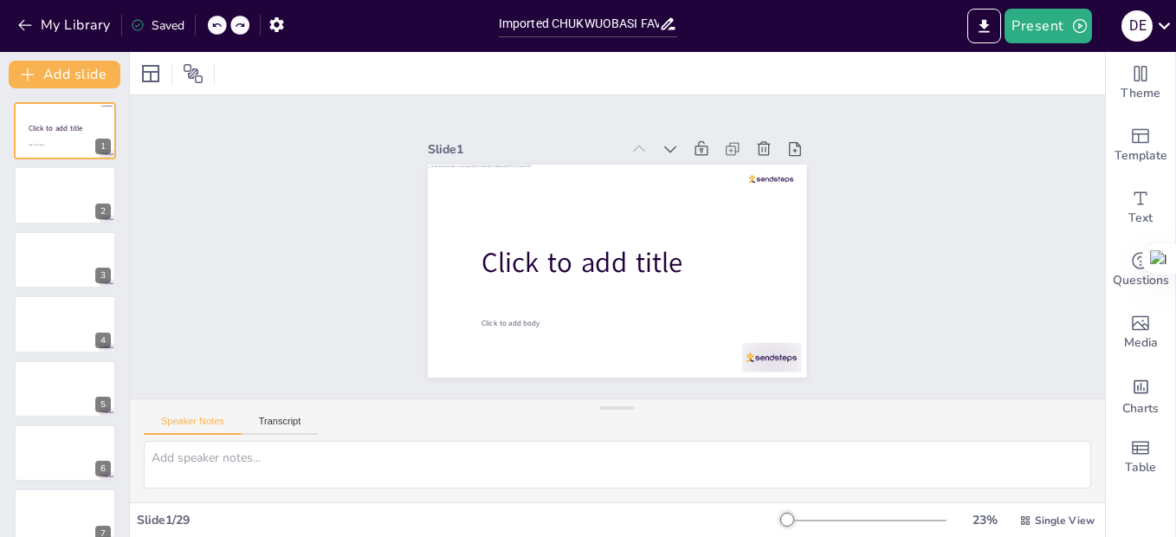
click at [221, 31] on div at bounding box center [217, 25] width 19 height 19
click at [320, 218] on div "Slide 1 Slide 2 Slide 3 Slide 4 Slide 5 Slide 6 Slide 7 Slide 8 Slide 9 Slide 1…" at bounding box center [617, 246] width 1001 height 403
